Goal: Transaction & Acquisition: Book appointment/travel/reservation

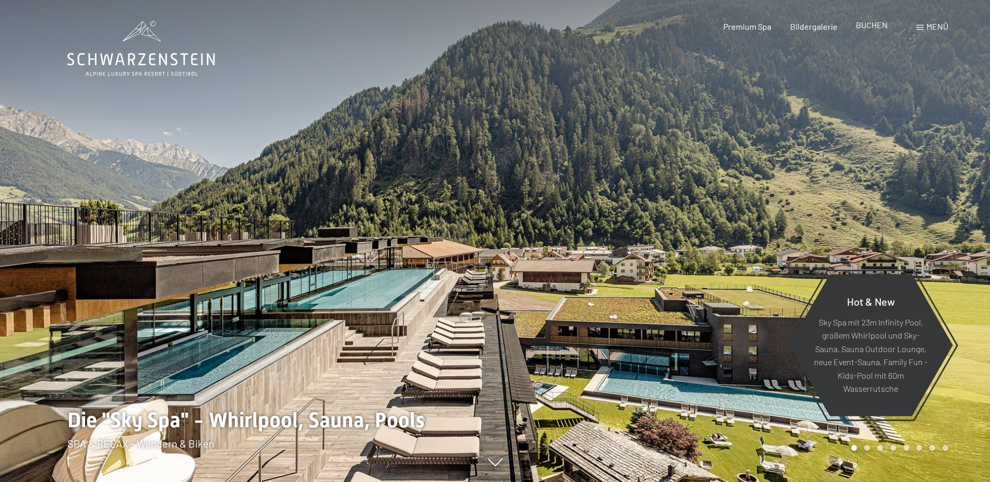
click at [865, 22] on span "BUCHEN" at bounding box center [872, 25] width 32 height 10
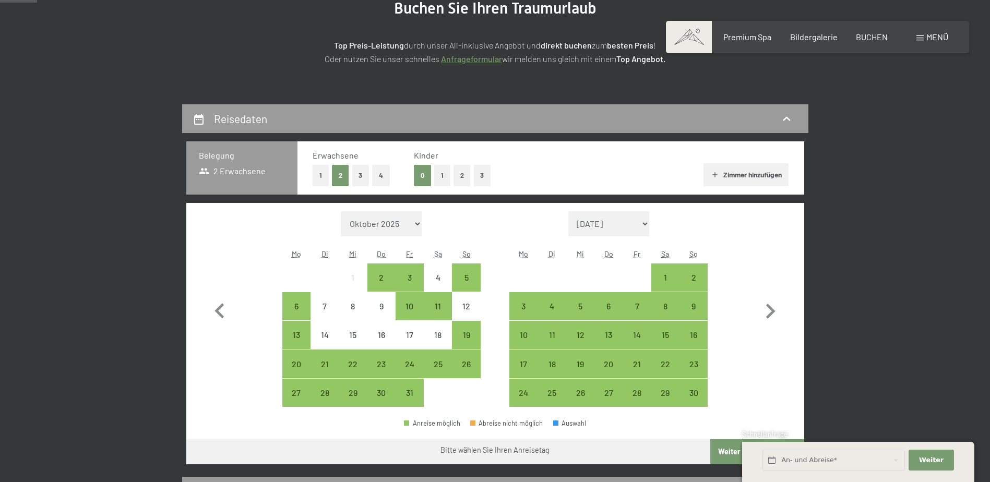
scroll to position [157, 0]
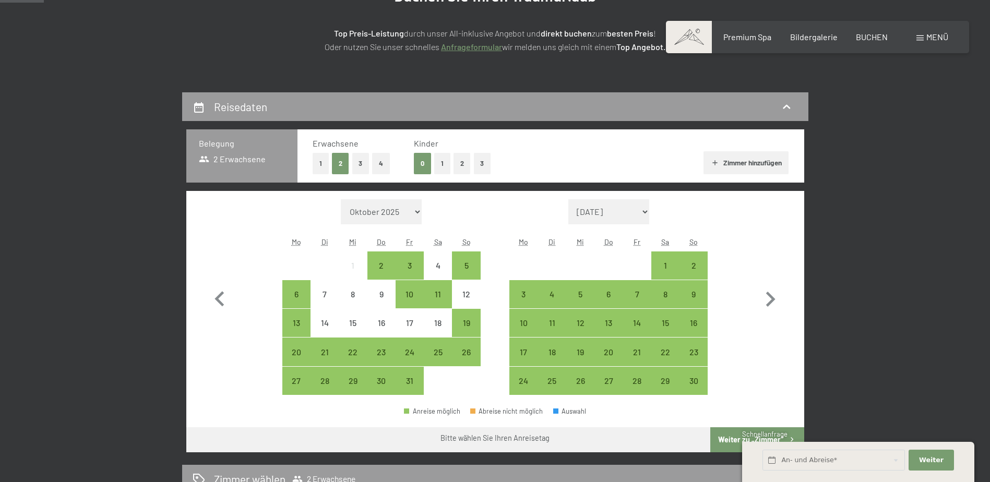
click at [410, 268] on span "Einwilligung Marketing*" at bounding box center [438, 271] width 86 height 10
click at [390, 268] on input "Einwilligung Marketing*" at bounding box center [384, 271] width 10 height 10
click at [404, 258] on div "3" at bounding box center [410, 266] width 26 height 26
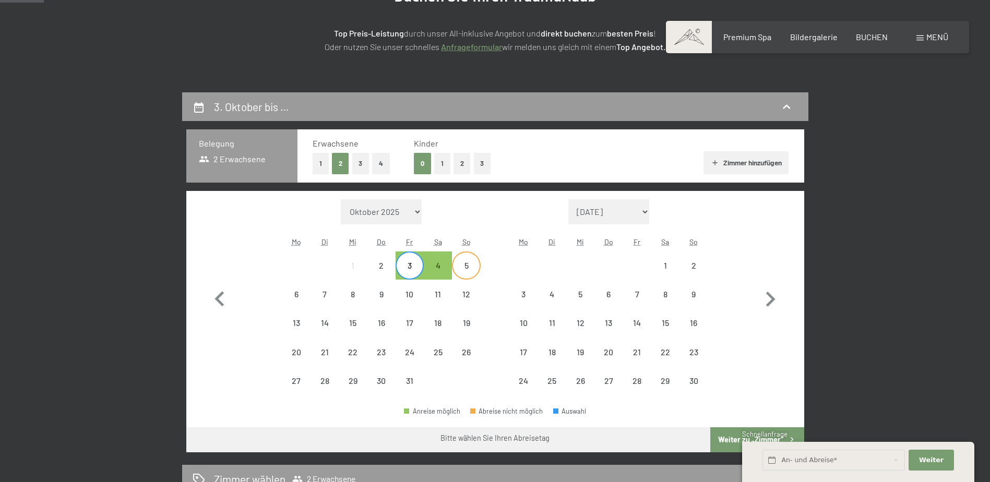
click at [461, 264] on div "5" at bounding box center [466, 274] width 26 height 26
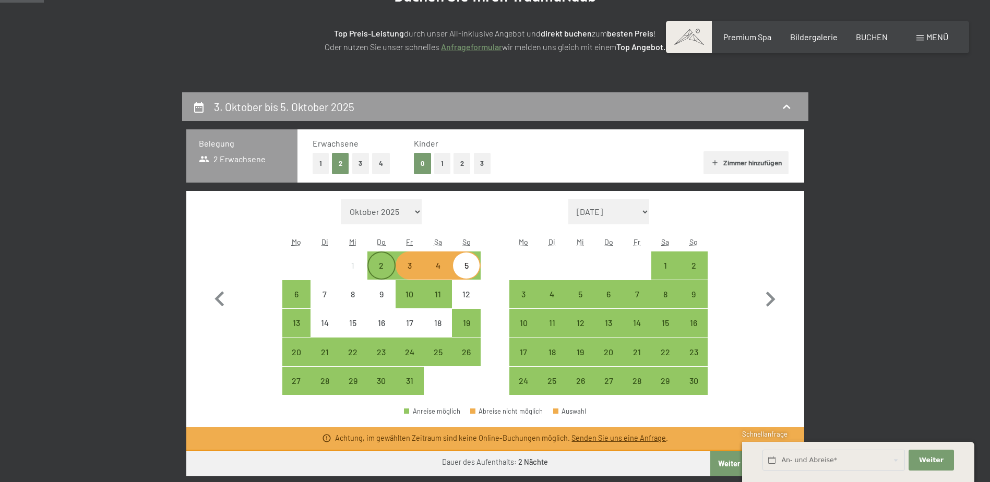
click at [383, 268] on div "2" at bounding box center [381, 274] width 26 height 26
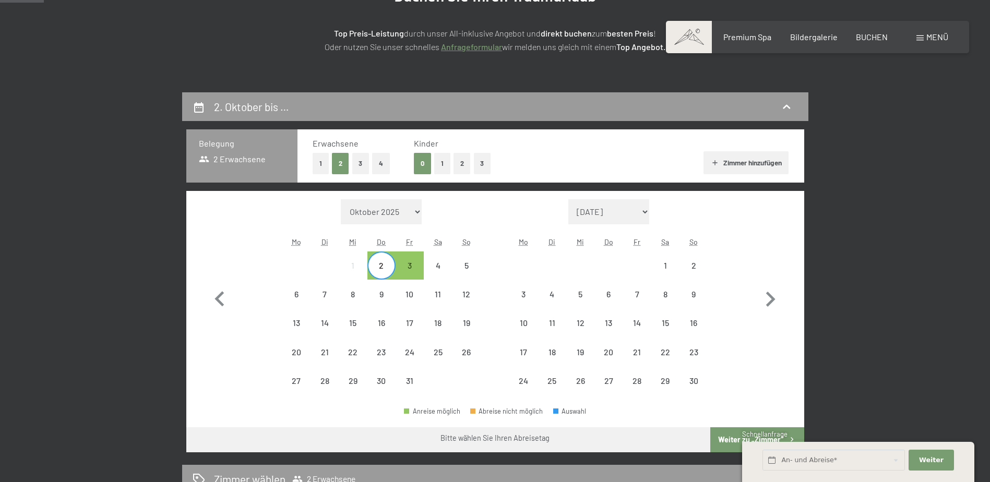
click at [465, 270] on span "Einwilligung Marketing*" at bounding box center [438, 271] width 86 height 10
click at [390, 270] on input "Einwilligung Marketing*" at bounding box center [384, 271] width 10 height 10
checkbox input "false"
click at [469, 264] on div "5" at bounding box center [466, 274] width 26 height 26
